Goal: Transaction & Acquisition: Purchase product/service

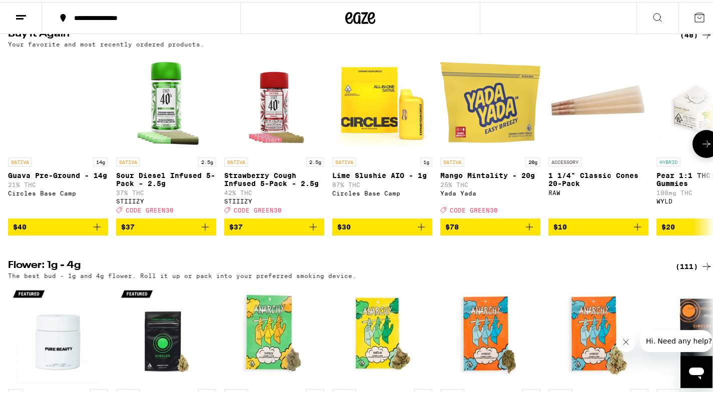
scroll to position [1029, 0]
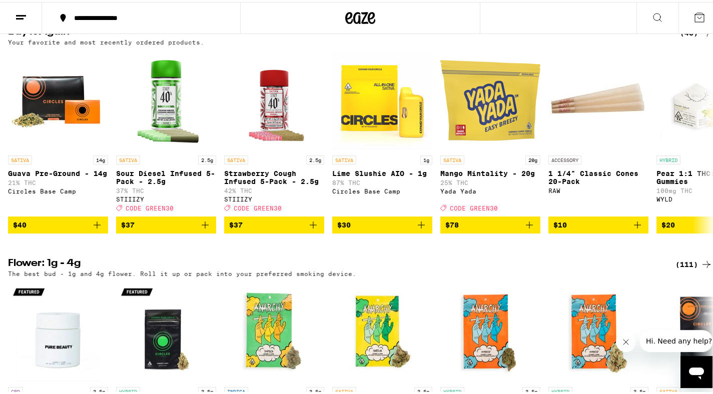
click at [683, 37] on div "(48)" at bounding box center [696, 31] width 33 height 12
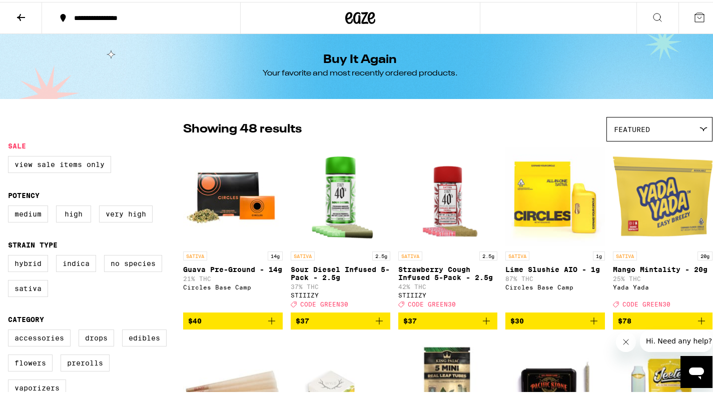
click at [275, 325] on icon "Add to bag" at bounding box center [272, 319] width 12 height 12
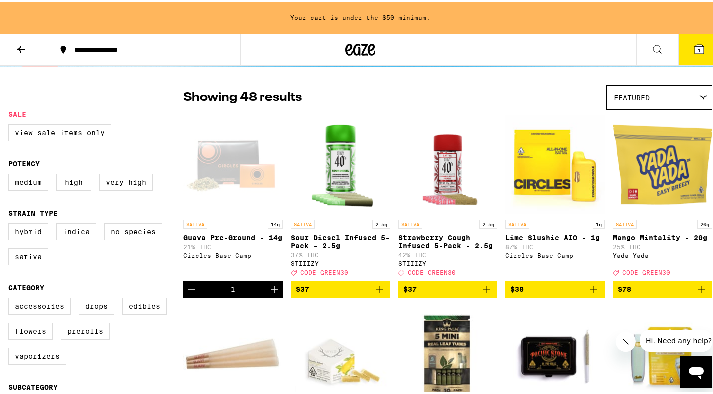
scroll to position [85, 0]
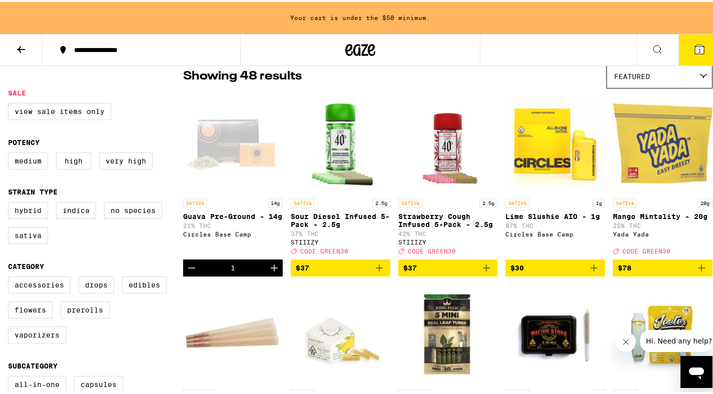
click at [378, 272] on icon "Add to bag" at bounding box center [379, 266] width 12 height 12
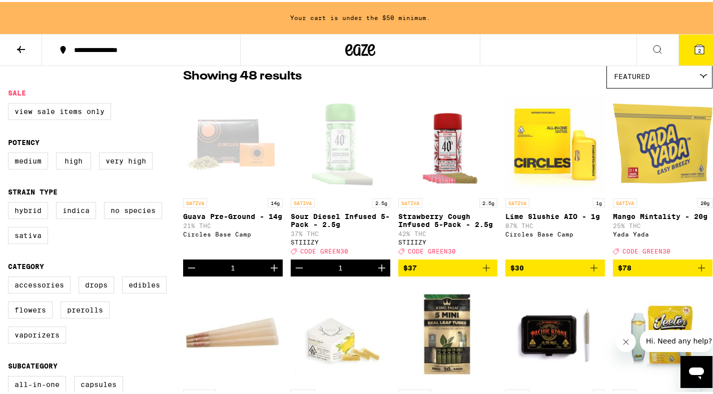
scroll to position [53, 0]
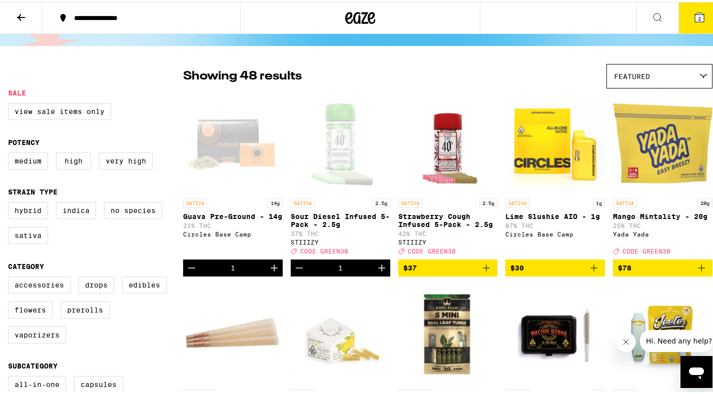
click at [483, 270] on icon "Add to bag" at bounding box center [486, 266] width 7 height 7
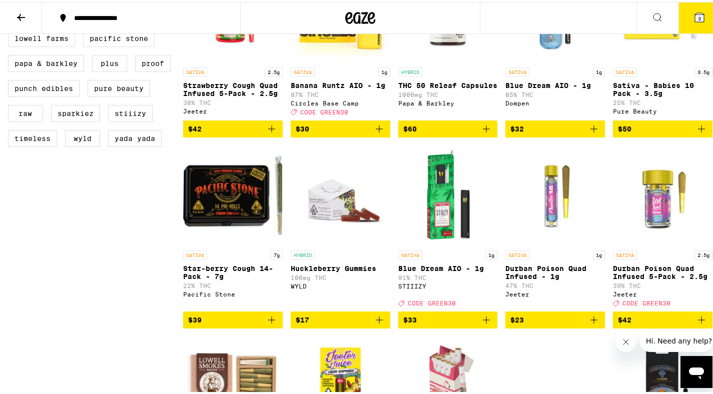
scroll to position [751, 0]
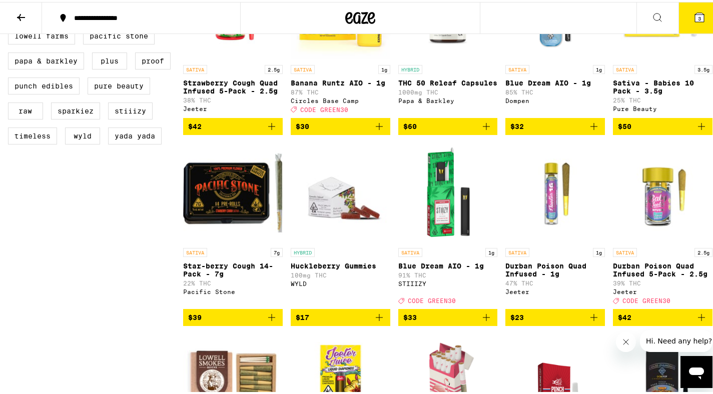
click at [379, 131] on icon "Add to bag" at bounding box center [379, 125] width 12 height 12
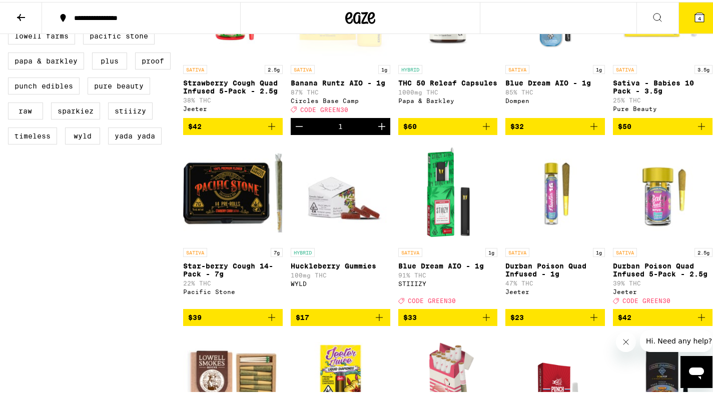
scroll to position [862, 0]
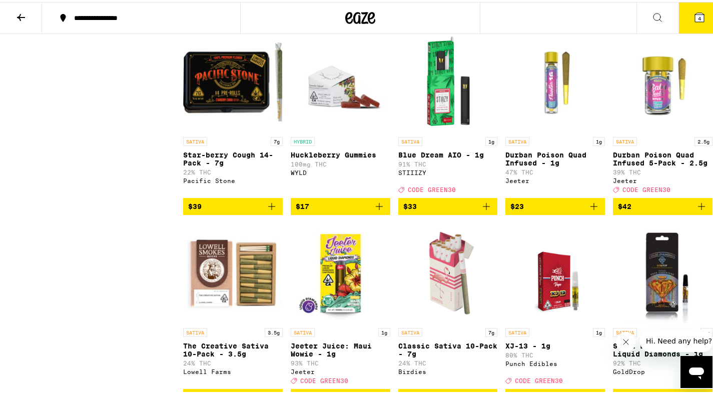
click at [699, 211] on icon "Add to bag" at bounding box center [701, 205] width 12 height 12
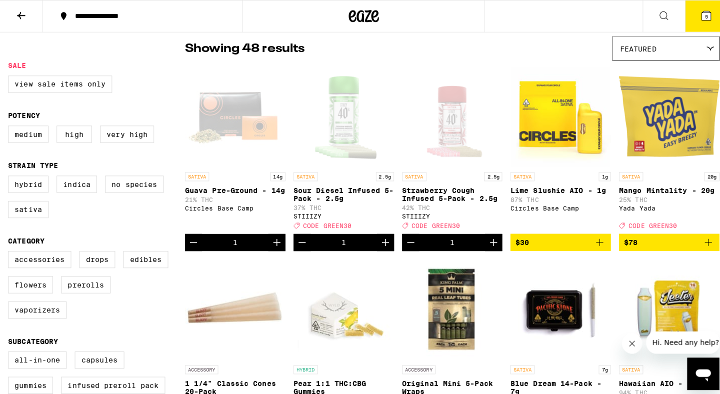
scroll to position [0, 0]
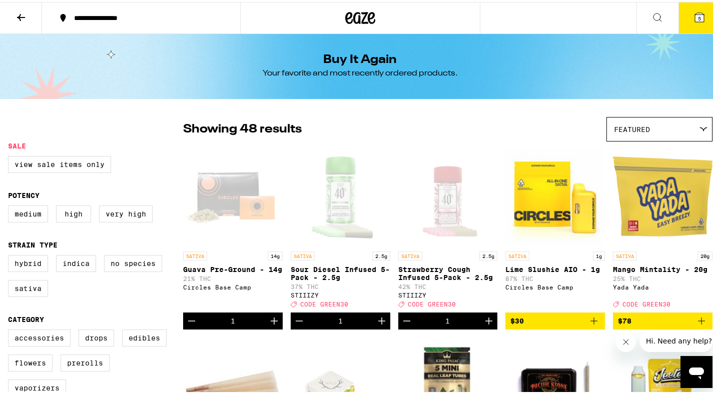
click at [698, 17] on span "5" at bounding box center [699, 17] width 3 height 6
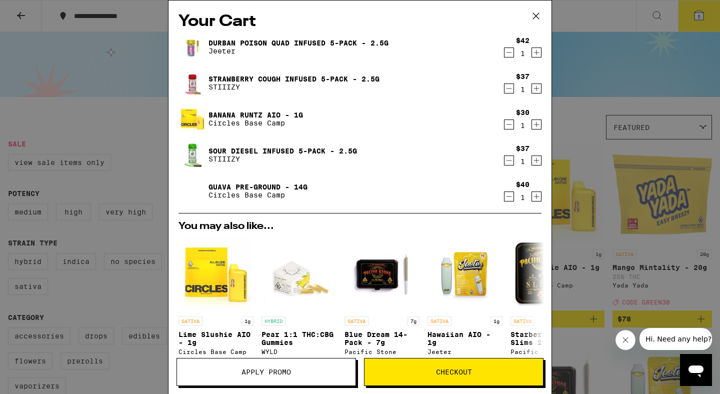
click at [256, 362] on button "Apply Promo" at bounding box center [267, 372] width 180 height 28
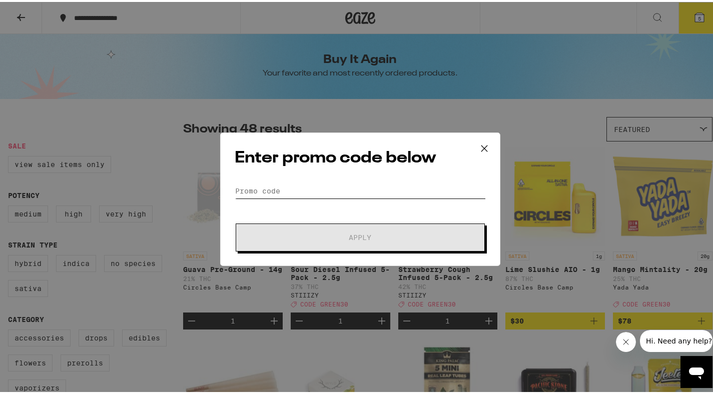
click at [337, 191] on input "Promo Code" at bounding box center [360, 189] width 251 height 15
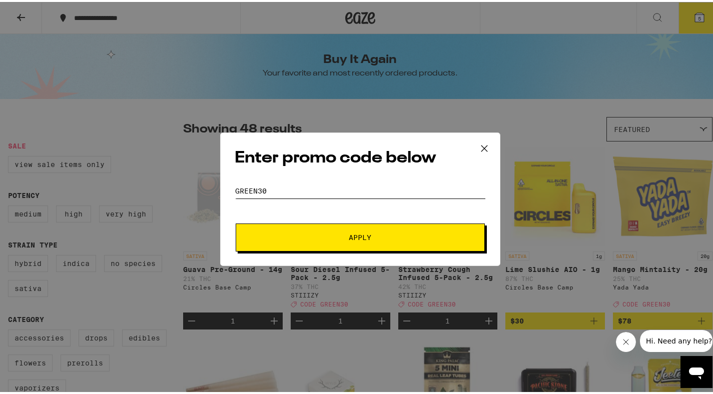
type input "green30"
click at [335, 240] on button "Apply" at bounding box center [360, 236] width 249 height 28
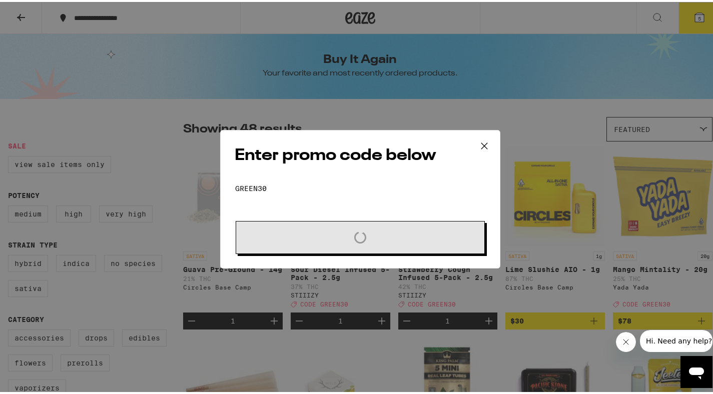
click at [536, 137] on div "Enter promo code below Promo Code green30 Loading" at bounding box center [360, 197] width 720 height 394
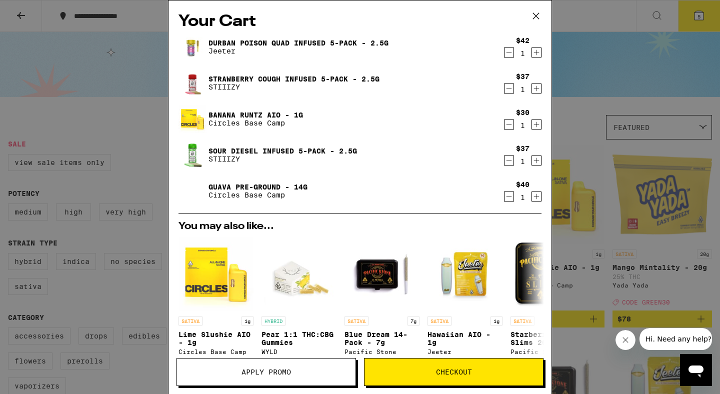
click at [505, 54] on icon "Decrement" at bounding box center [509, 53] width 9 height 12
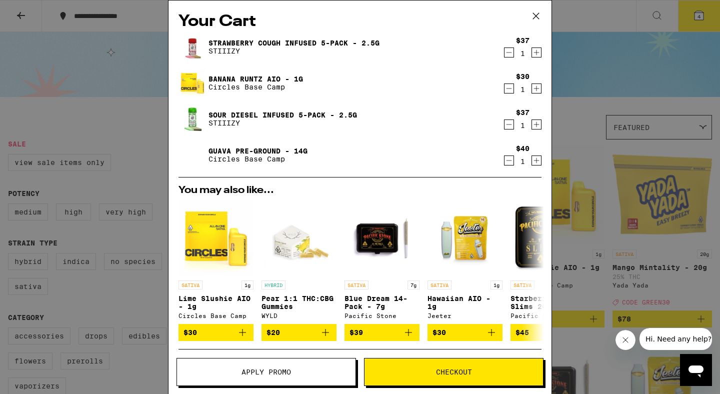
click at [598, 146] on div "Your Cart Strawberry Cough Infused 5-Pack - 2.5g STIIIZY $37 1 Banana [PERSON_N…" at bounding box center [360, 197] width 720 height 394
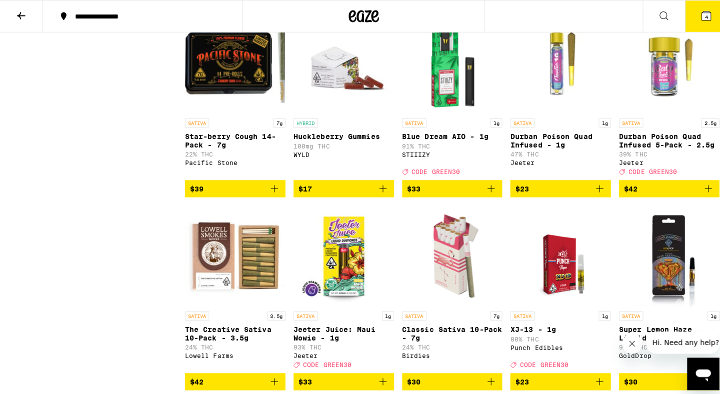
scroll to position [857, 0]
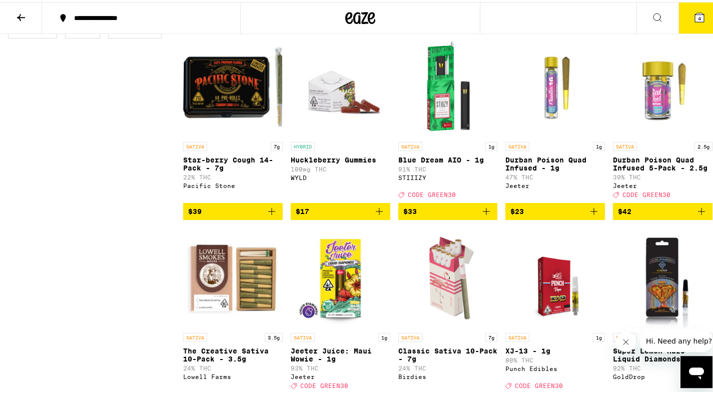
click at [698, 213] on icon "Add to bag" at bounding box center [701, 209] width 7 height 7
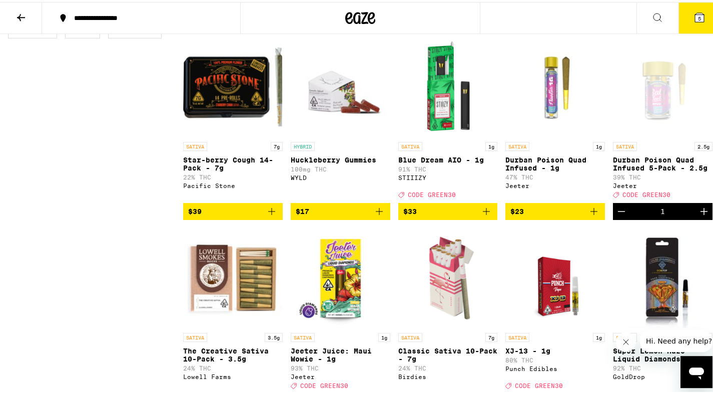
click at [693, 18] on icon at bounding box center [699, 16] width 12 height 12
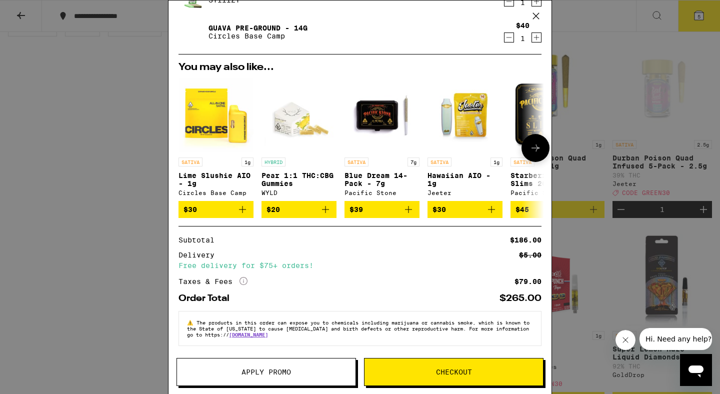
scroll to position [169, 0]
click at [239, 367] on button "Apply Promo" at bounding box center [267, 372] width 180 height 28
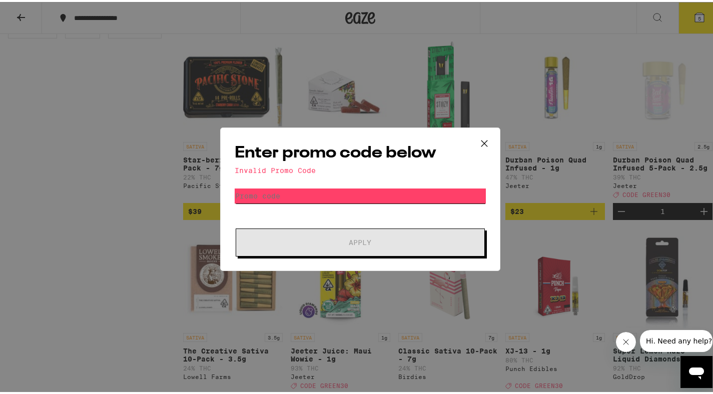
click at [284, 194] on input "Promo Code" at bounding box center [360, 194] width 251 height 15
click at [482, 138] on icon at bounding box center [484, 141] width 15 height 15
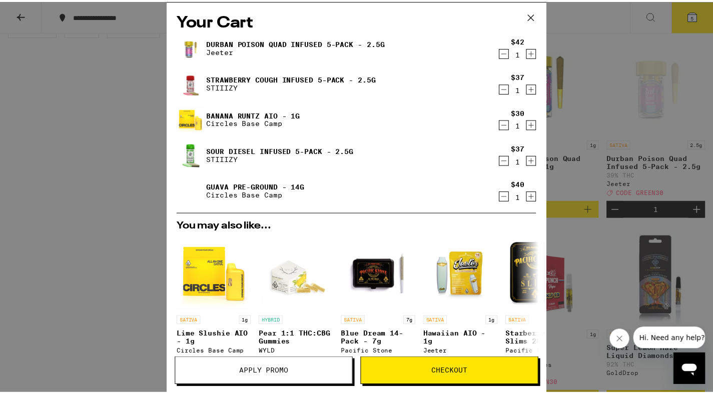
scroll to position [175, 0]
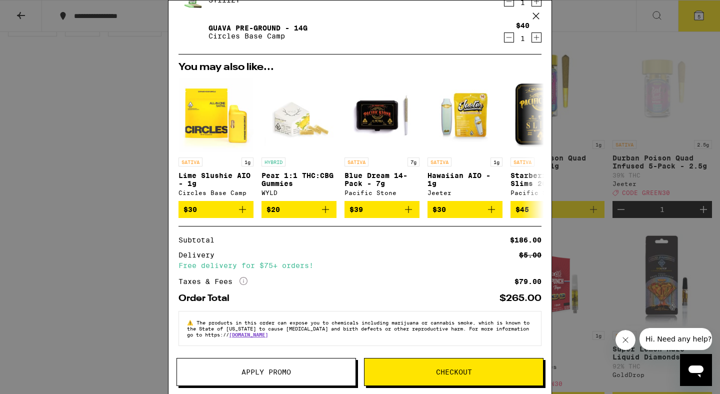
click at [231, 367] on button "Apply Promo" at bounding box center [267, 372] width 180 height 28
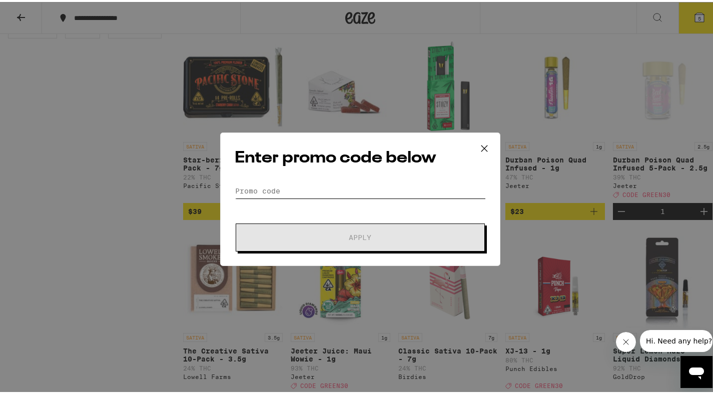
click at [278, 190] on input "Promo Code" at bounding box center [360, 189] width 251 height 15
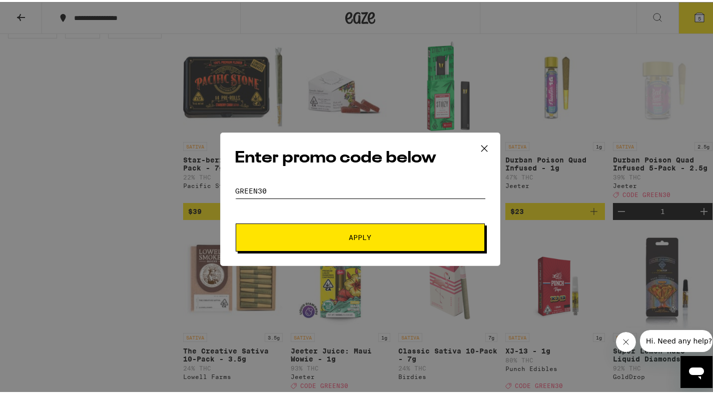
type input "green30"
click at [236, 222] on button "Apply" at bounding box center [360, 236] width 249 height 28
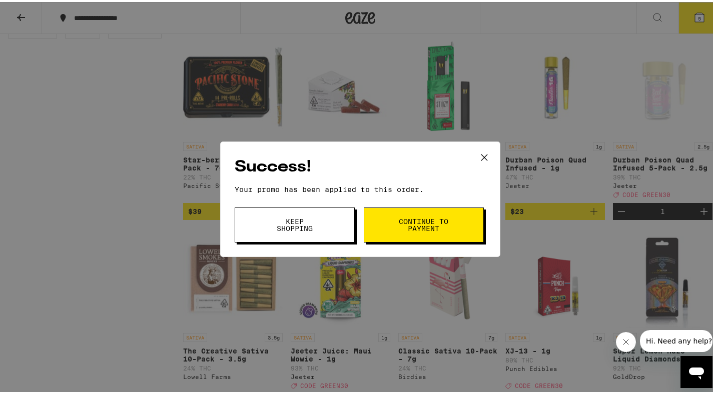
click at [296, 234] on button "Keep Shopping" at bounding box center [295, 223] width 120 height 35
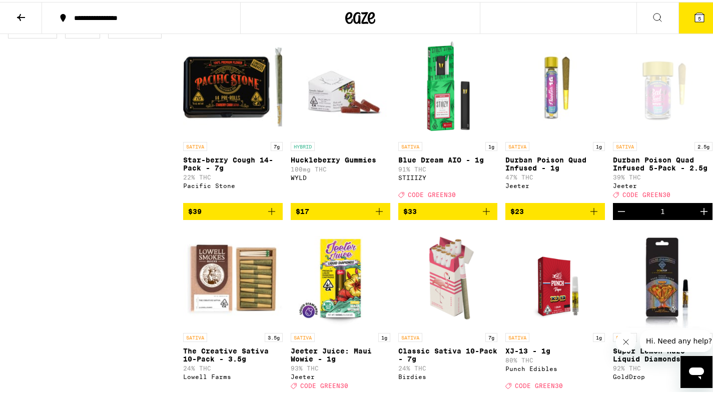
click at [695, 21] on icon at bounding box center [699, 16] width 12 height 12
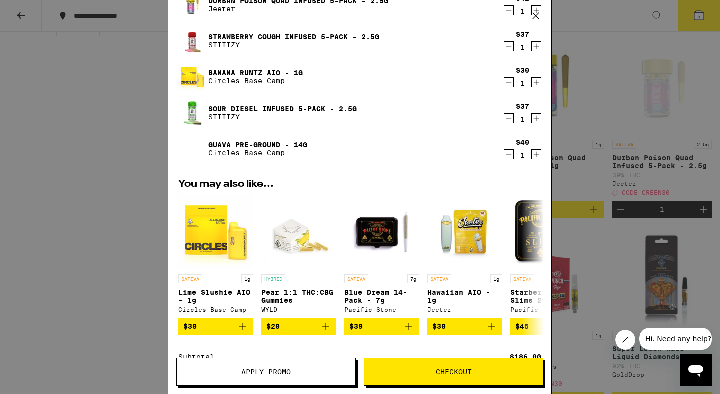
scroll to position [190, 0]
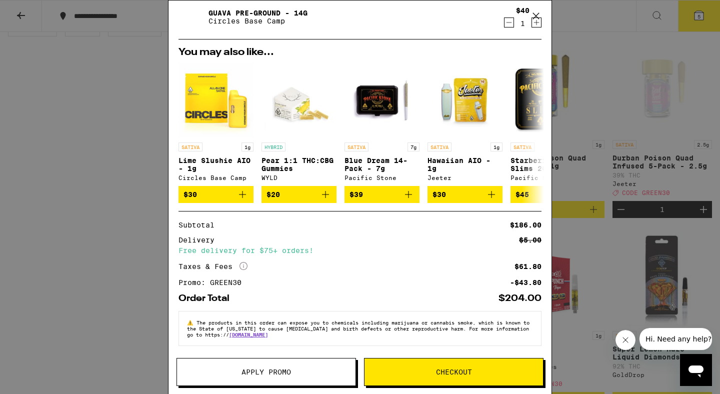
click at [413, 370] on span "Checkout" at bounding box center [454, 372] width 179 height 7
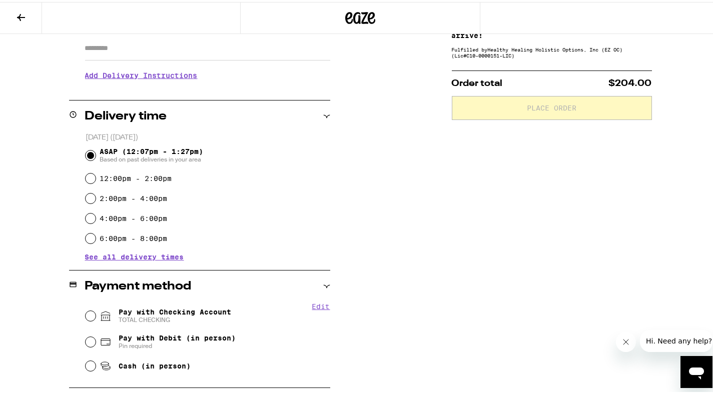
scroll to position [184, 0]
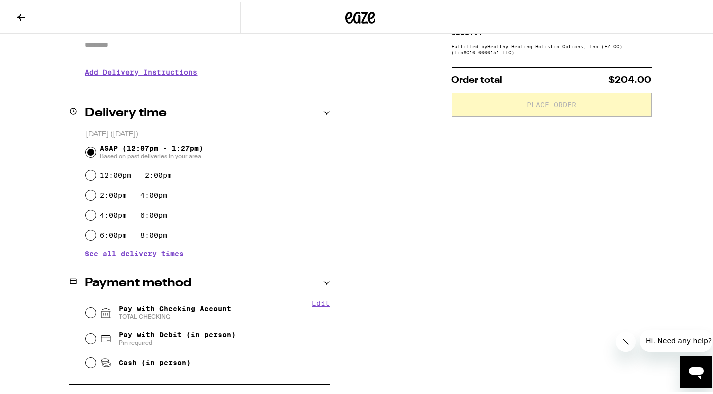
click at [99, 255] on span "See all delivery times" at bounding box center [134, 252] width 99 height 7
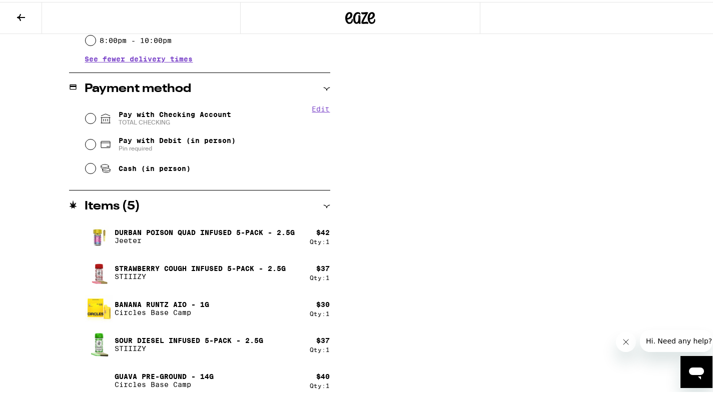
scroll to position [541, 0]
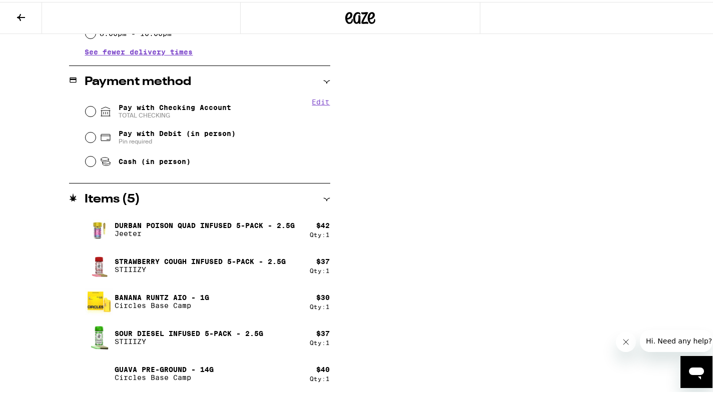
click at [154, 131] on span "Pay with Debit (in person)" at bounding box center [177, 132] width 117 height 8
click at [96, 131] on input "Pay with Debit (in person) Pin required" at bounding box center [91, 136] width 10 height 10
radio input "true"
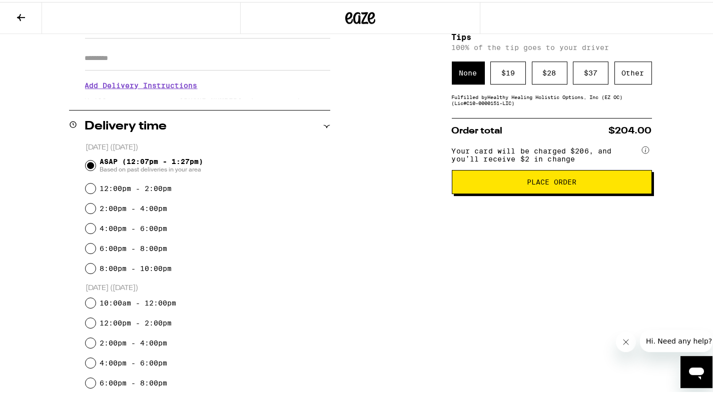
scroll to position [175, 0]
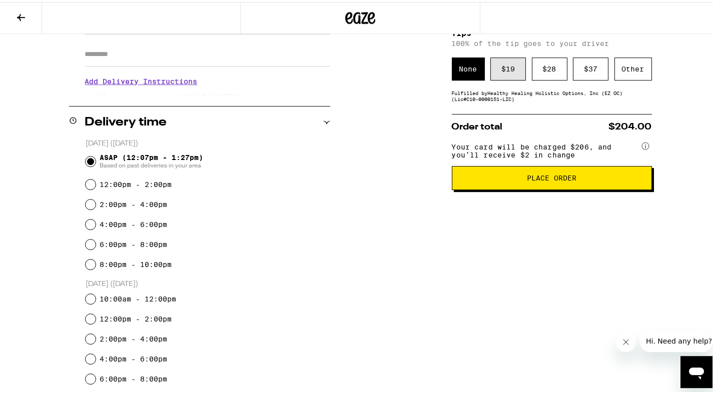
click at [509, 70] on div "$ 19" at bounding box center [508, 67] width 36 height 23
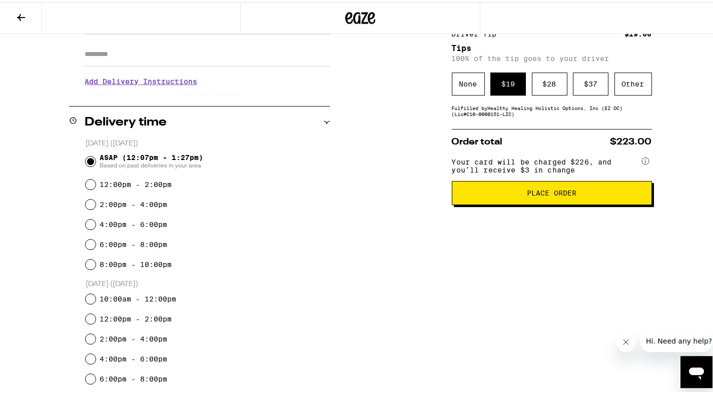
click at [527, 203] on button "Place Order" at bounding box center [552, 191] width 200 height 24
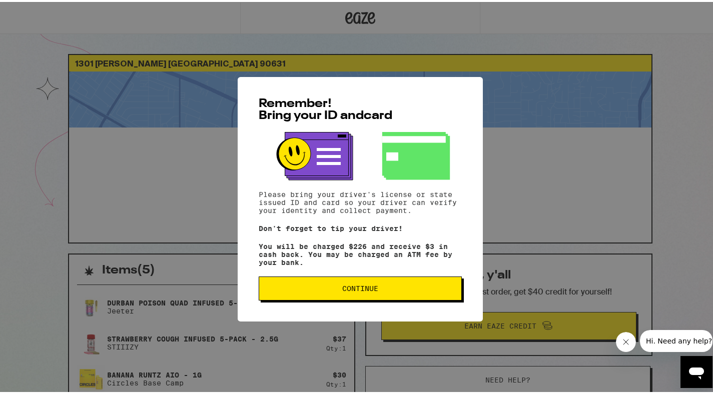
click at [355, 286] on button "Continue" at bounding box center [360, 287] width 203 height 24
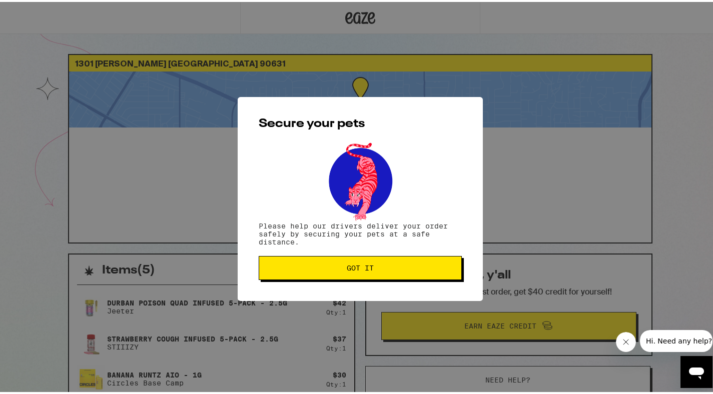
click at [350, 269] on span "Got it" at bounding box center [360, 266] width 27 height 7
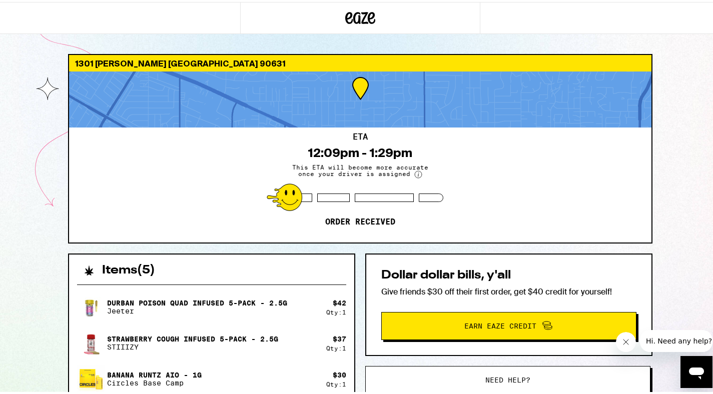
click at [462, 175] on div "ETA 12:09pm - 1:29pm This ETA will become more accurate once your driver is ass…" at bounding box center [360, 183] width 582 height 115
